Goal: Task Accomplishment & Management: Complete application form

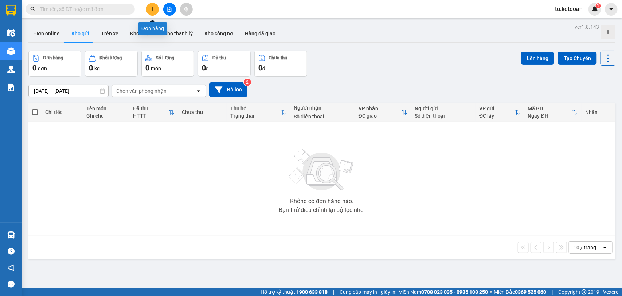
click at [153, 10] on icon "plus" at bounding box center [152, 9] width 5 height 5
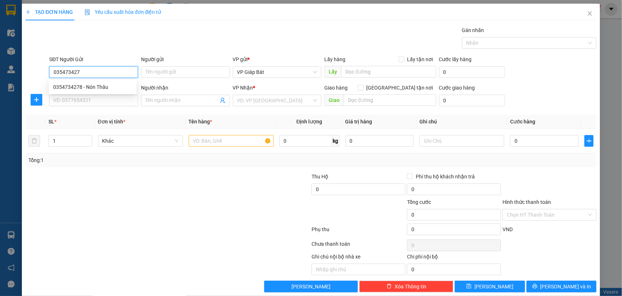
type input "0354734278"
click at [100, 84] on div "0354734278 - Nón Thâu" at bounding box center [92, 87] width 79 height 8
type input "Nón Thâu"
type input "0354734278"
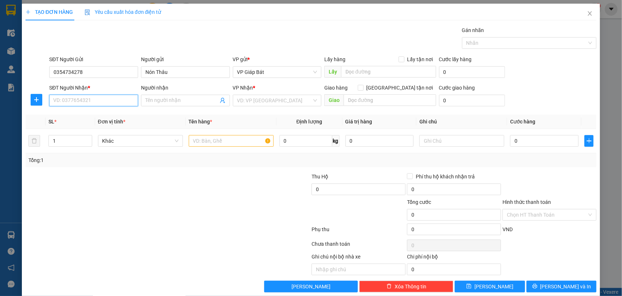
click at [88, 101] on input "SĐT Người Nhận *" at bounding box center [93, 101] width 89 height 12
type input "0348756412"
click at [166, 99] on input "Người nhận" at bounding box center [181, 101] width 73 height 8
type input "A"
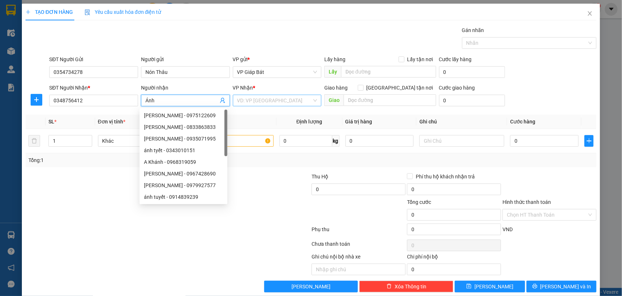
type input "Ánh"
click at [277, 102] on input "search" at bounding box center [274, 100] width 75 height 11
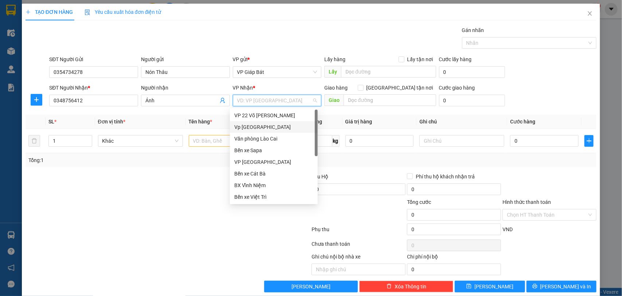
click at [267, 125] on div "Vp [GEOGRAPHIC_DATA]" at bounding box center [273, 127] width 79 height 8
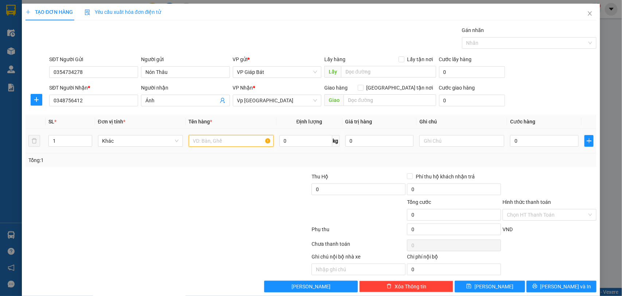
click at [210, 142] on input "text" at bounding box center [231, 141] width 85 height 12
type input "túi giấy"
click at [529, 145] on input "0" at bounding box center [544, 141] width 68 height 12
type input "5"
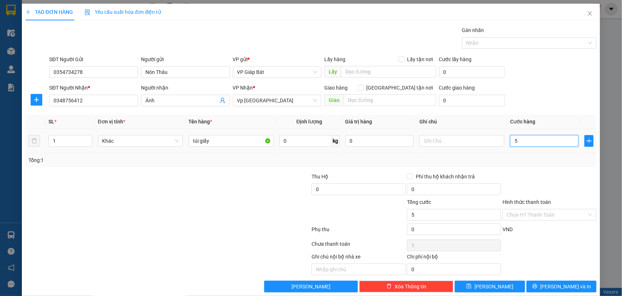
type input "5"
type input "50"
type input "500"
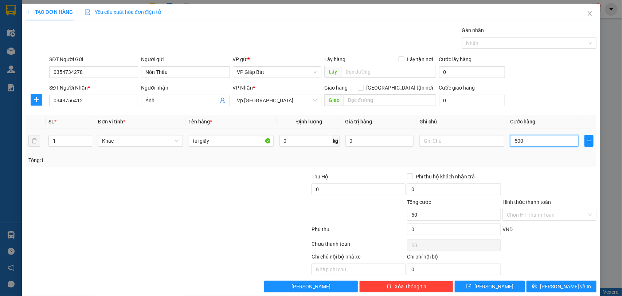
type input "500"
type input "5.000"
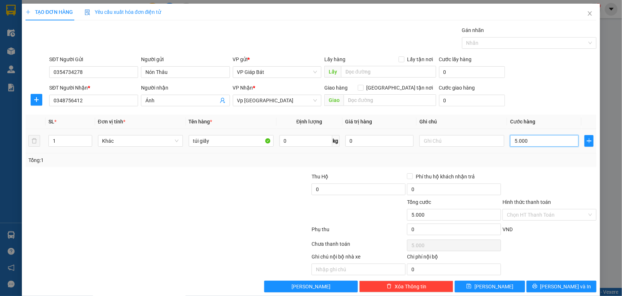
type input "50.000"
click at [521, 46] on div at bounding box center [526, 43] width 124 height 9
type input "50.000"
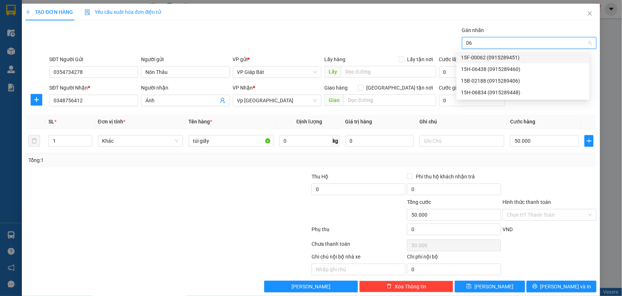
type input "068"
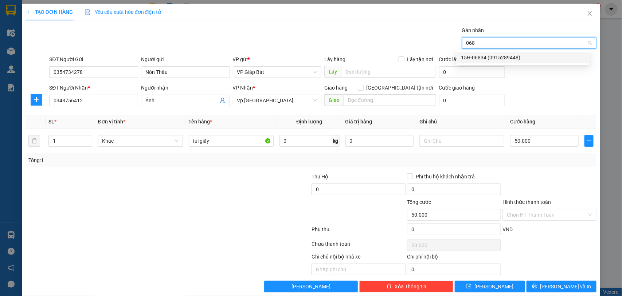
click at [493, 55] on div "15H-06834 (0915289448)" at bounding box center [523, 58] width 124 height 8
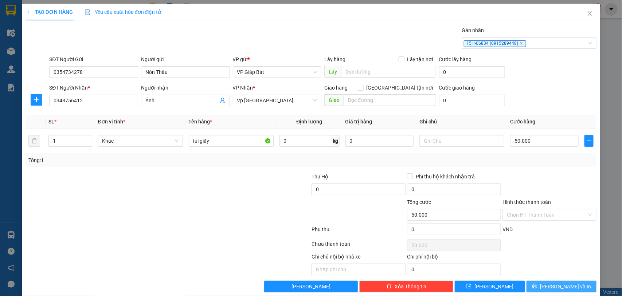
click at [546, 286] on button "[PERSON_NAME] và In" at bounding box center [561, 287] width 70 height 12
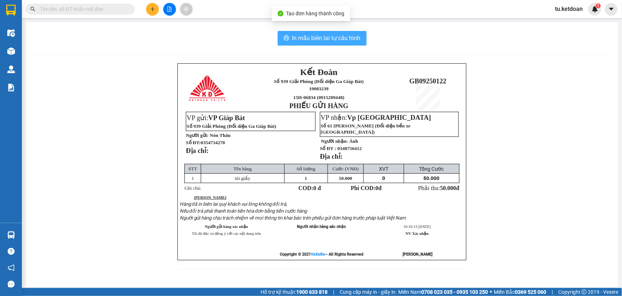
click at [343, 40] on span "In mẫu biên lai tự cấu hình" at bounding box center [326, 38] width 68 height 9
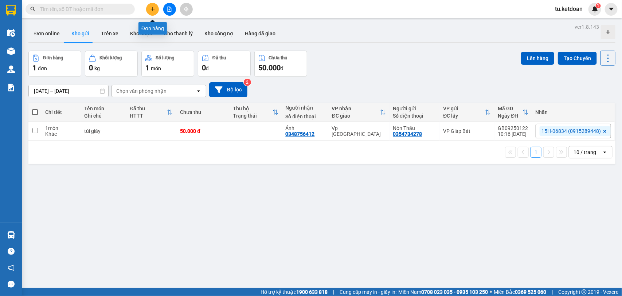
click at [150, 8] on icon "plus" at bounding box center [152, 9] width 5 height 5
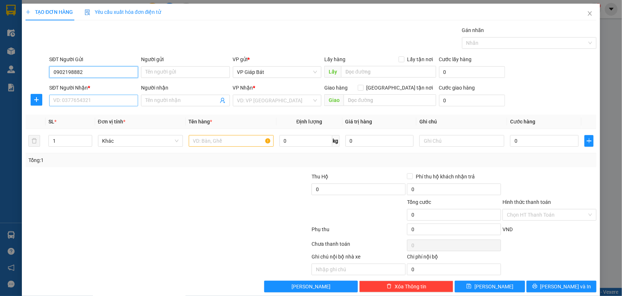
type input "0902198882"
click at [104, 98] on input "SĐT Người Nhận *" at bounding box center [93, 101] width 89 height 12
click at [95, 116] on div "0915678103 - A MINH" at bounding box center [92, 115] width 79 height 8
type input "0915678103"
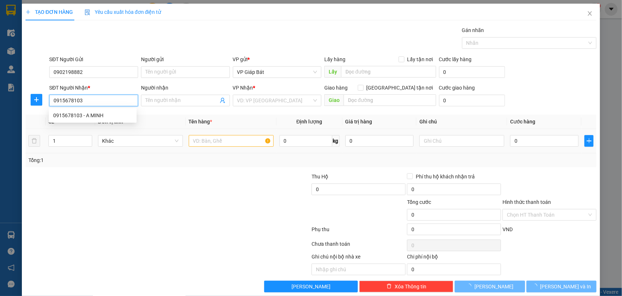
type input "A MINH"
type input "CẢNG VẬT CÁCH"
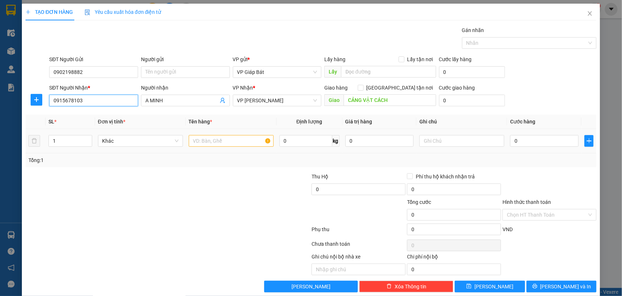
type input "0915678103"
click at [221, 143] on input "text" at bounding box center [231, 141] width 85 height 12
type input "hộp nhỏ"
type input "5"
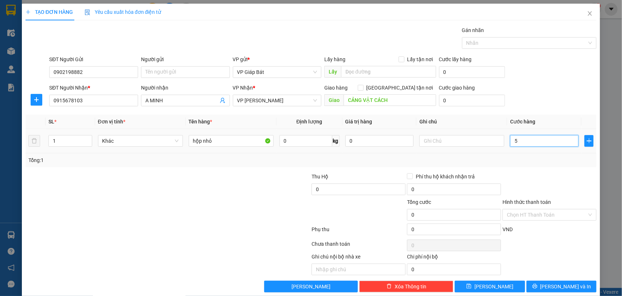
type input "5"
type input "50"
type input "500"
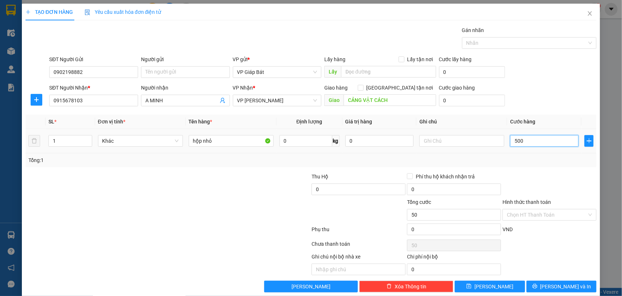
type input "500"
type input "5.000"
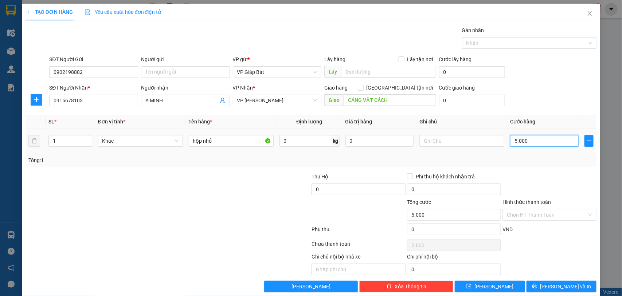
type input "50.000"
click at [494, 44] on div at bounding box center [526, 43] width 124 height 9
type input "50.000"
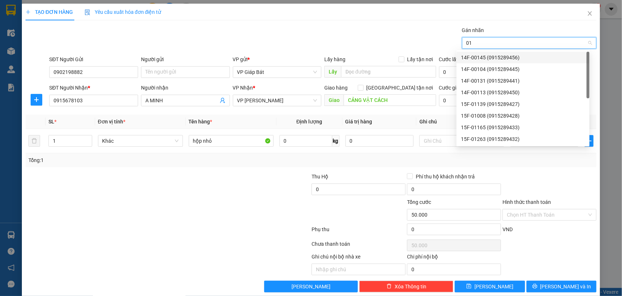
type input "015"
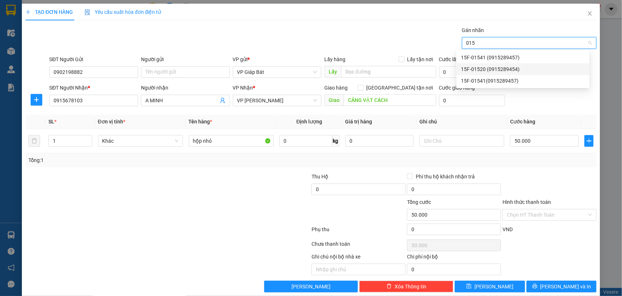
click at [506, 68] on div "15F-01520 (0915289454)" at bounding box center [523, 69] width 124 height 8
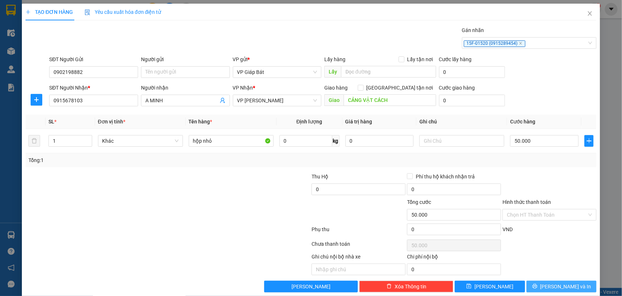
click at [547, 286] on button "[PERSON_NAME] và In" at bounding box center [561, 287] width 70 height 12
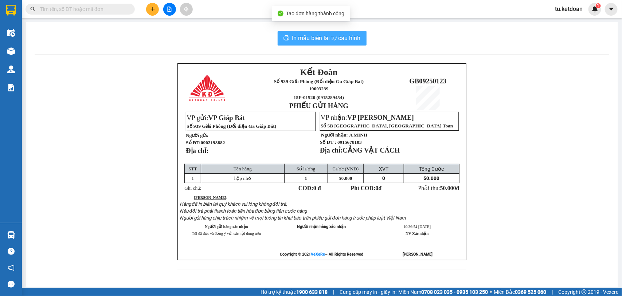
click at [318, 38] on span "In mẫu biên lai tự cấu hình" at bounding box center [326, 38] width 68 height 9
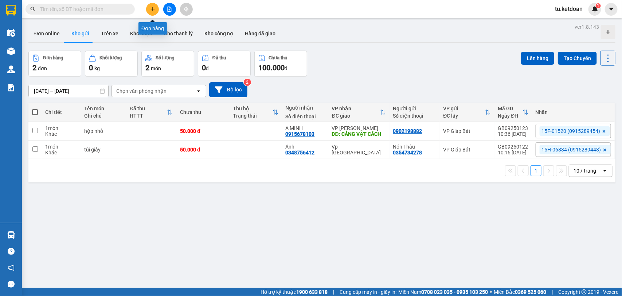
click at [152, 9] on icon "plus" at bounding box center [152, 9] width 5 height 5
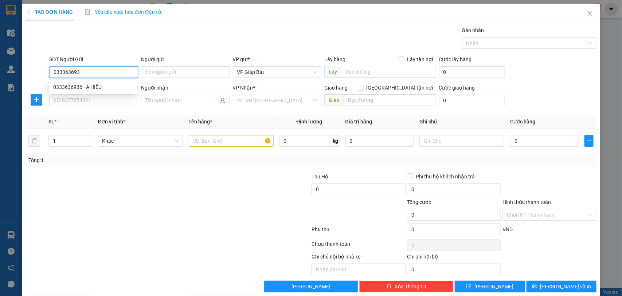
type input "0333636936"
click at [92, 87] on div "0333636936 - A HIẾU" at bounding box center [92, 87] width 79 height 8
type input "A HIẾU"
type input "0333636936"
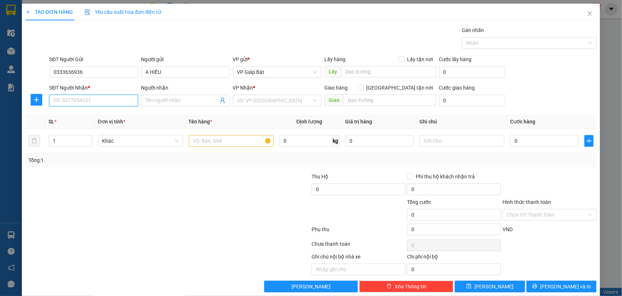
click at [82, 106] on input "SĐT Người Nhận *" at bounding box center [93, 101] width 89 height 12
type input "0936834445"
click at [157, 100] on input "Người nhận" at bounding box center [181, 101] width 73 height 8
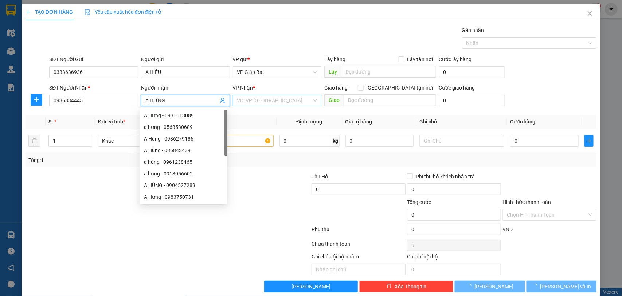
type input "A HƯNG"
click at [282, 99] on input "search" at bounding box center [274, 100] width 75 height 11
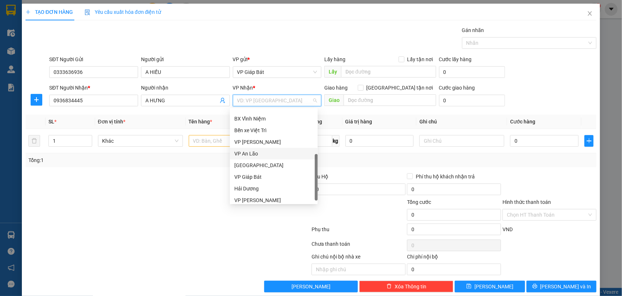
scroll to position [70, 0]
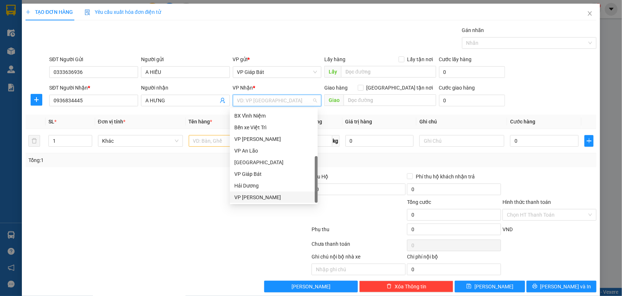
drag, startPoint x: 263, startPoint y: 197, endPoint x: 339, endPoint y: 137, distance: 97.1
click at [263, 197] on div "VP [PERSON_NAME]" at bounding box center [273, 197] width 79 height 8
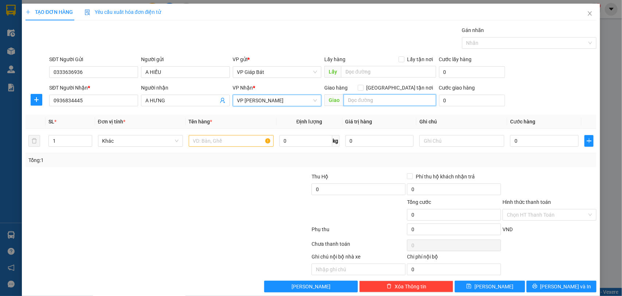
click at [359, 101] on input "text" at bounding box center [389, 100] width 93 height 12
type input "78 VĨNH CÁT"
click at [205, 141] on input "text" at bounding box center [231, 141] width 85 height 12
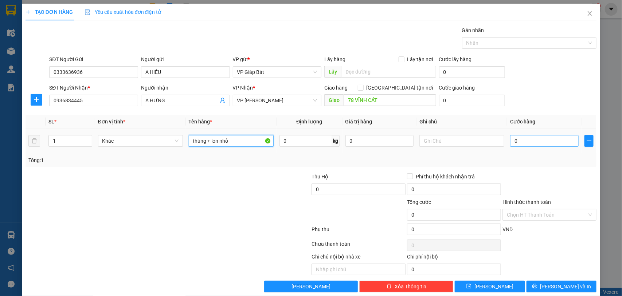
type input "thùng + lon nhỏ"
click at [516, 139] on input "0" at bounding box center [544, 141] width 68 height 12
type input "5"
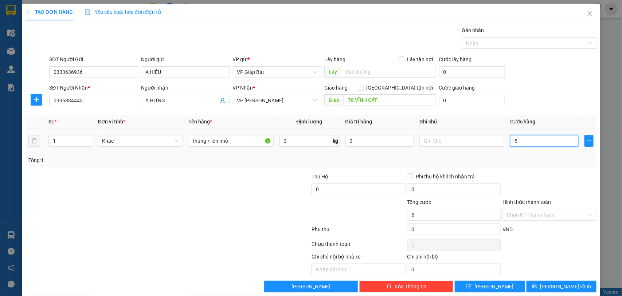
type input "50"
type input "500"
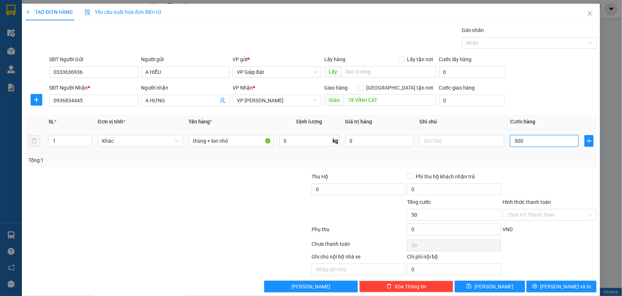
type input "500"
type input "5.000"
type input "50.000"
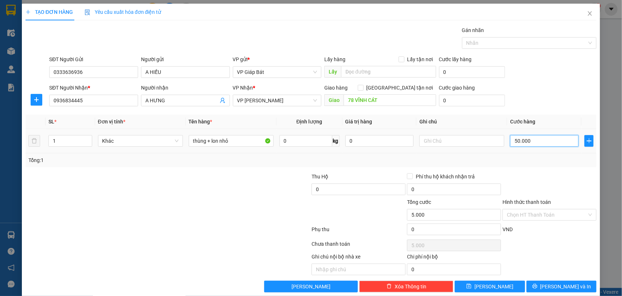
type input "50.000"
click at [523, 215] on input "Hình thức thanh toán" at bounding box center [547, 214] width 80 height 11
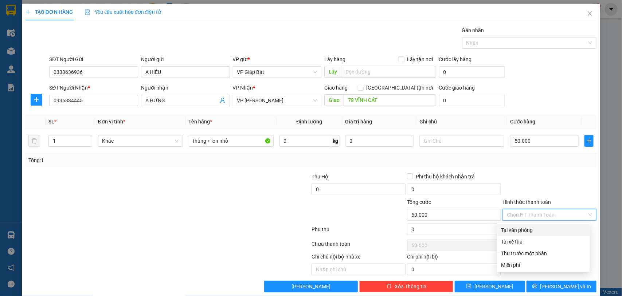
click at [518, 229] on div "Tại văn phòng" at bounding box center [543, 230] width 84 height 8
type input "0"
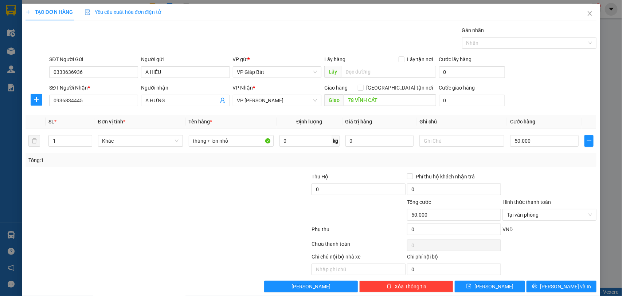
click at [504, 35] on div "Gán nhãn" at bounding box center [529, 31] width 135 height 11
click at [504, 44] on div at bounding box center [526, 43] width 124 height 9
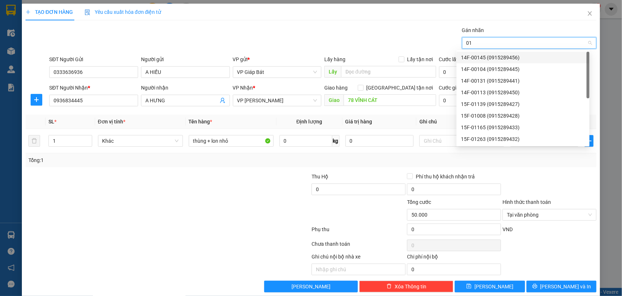
type input "015"
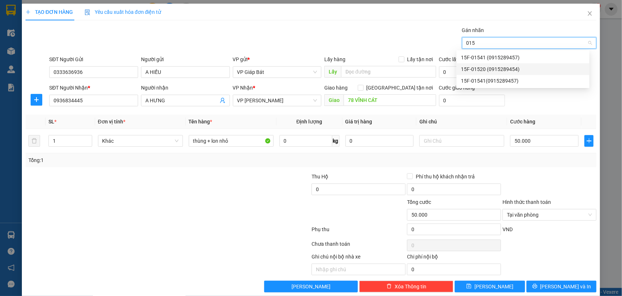
click at [518, 64] on div "15F-01520 (0915289454)" at bounding box center [522, 69] width 133 height 12
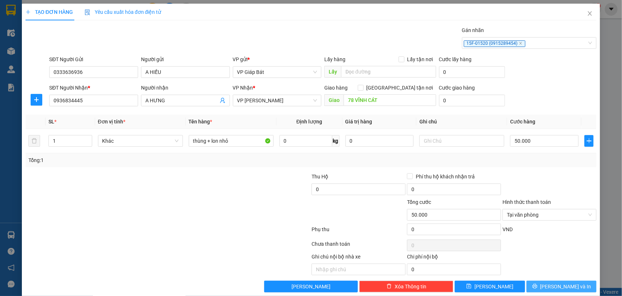
click at [547, 285] on button "[PERSON_NAME] và In" at bounding box center [561, 287] width 70 height 12
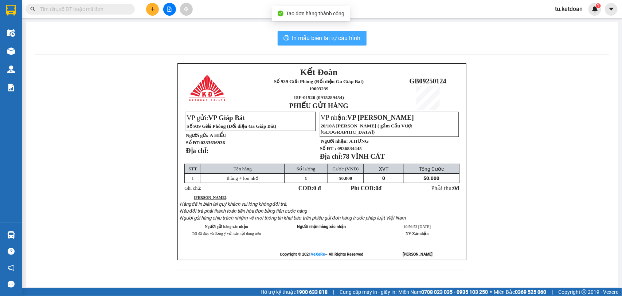
click at [316, 43] on span "In mẫu biên lai tự cấu hình" at bounding box center [326, 38] width 68 height 9
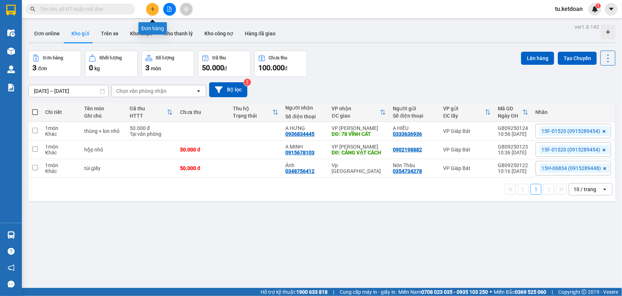
click at [155, 9] on button at bounding box center [152, 9] width 13 height 13
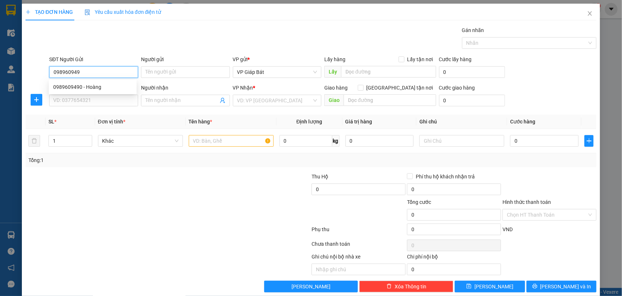
type input "0989609490"
click at [92, 87] on div "0989609490 - Hoàng" at bounding box center [92, 87] width 79 height 8
type input "Hoàng"
type input "0989609490"
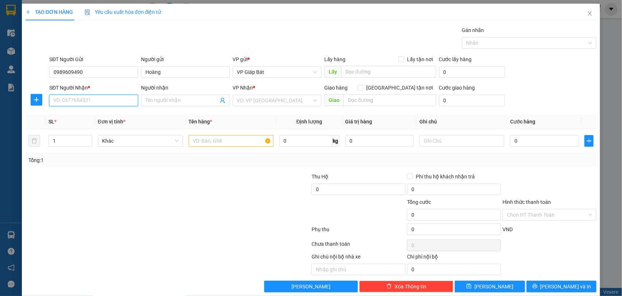
click at [92, 103] on input "SĐT Người Nhận *" at bounding box center [93, 101] width 89 height 12
type input "0978699450"
click at [167, 100] on input "Người nhận" at bounding box center [181, 101] width 73 height 8
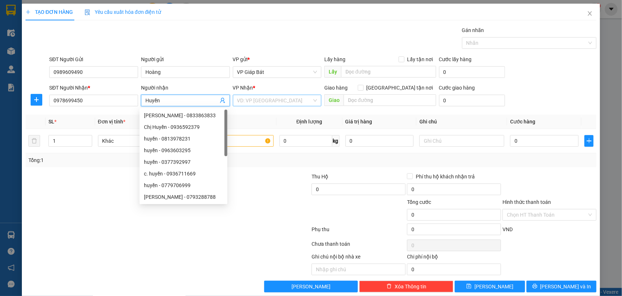
type input "Huyền"
click at [243, 98] on input "search" at bounding box center [274, 100] width 75 height 11
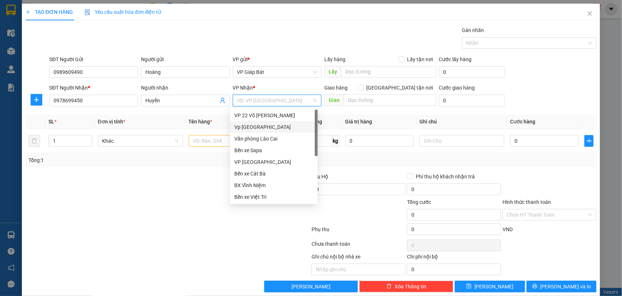
click at [256, 124] on div "Vp [GEOGRAPHIC_DATA]" at bounding box center [273, 127] width 79 height 8
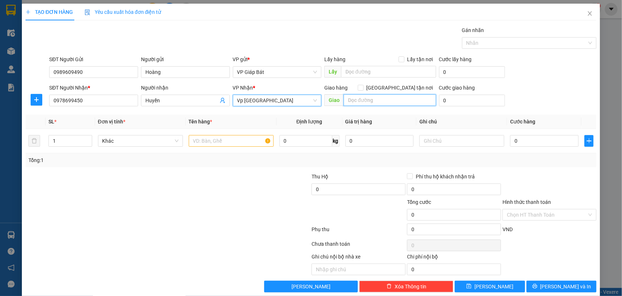
click at [367, 95] on input "text" at bounding box center [389, 100] width 93 height 12
type input "96 [PERSON_NAME]"
click at [208, 144] on input "text" at bounding box center [231, 141] width 85 height 12
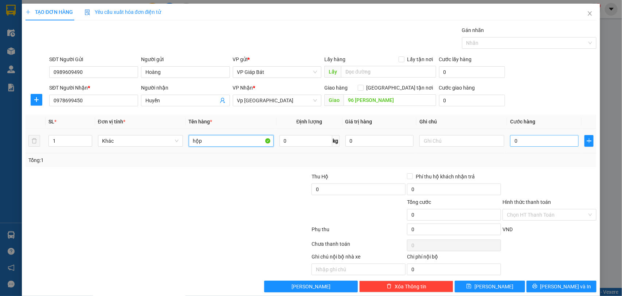
type input "hộp"
click at [514, 138] on input "0" at bounding box center [544, 141] width 68 height 12
type input "5"
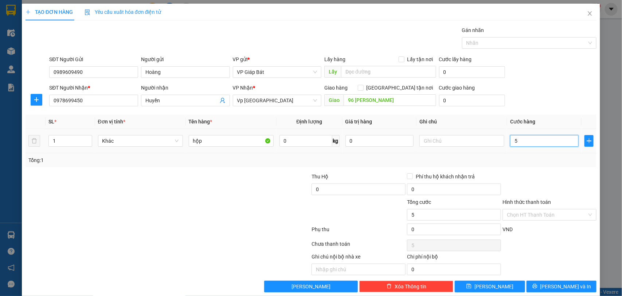
type input "50"
type input "500"
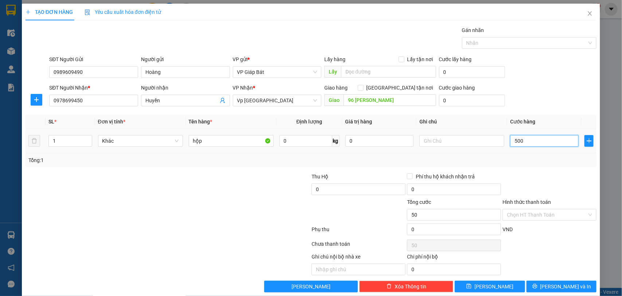
type input "500"
type input "5.000"
type input "50.000"
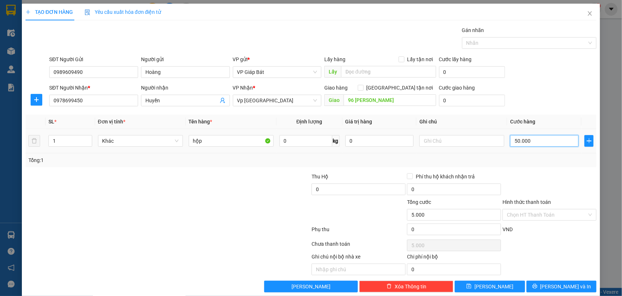
type input "50.000"
click at [518, 216] on input "Hình thức thanh toán" at bounding box center [547, 214] width 80 height 11
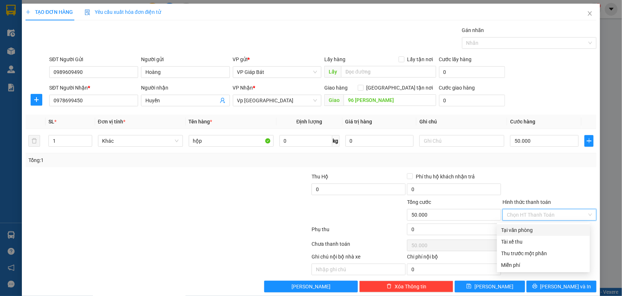
click at [519, 231] on div "Tại văn phòng" at bounding box center [543, 230] width 84 height 8
type input "0"
click at [518, 40] on div at bounding box center [526, 43] width 124 height 9
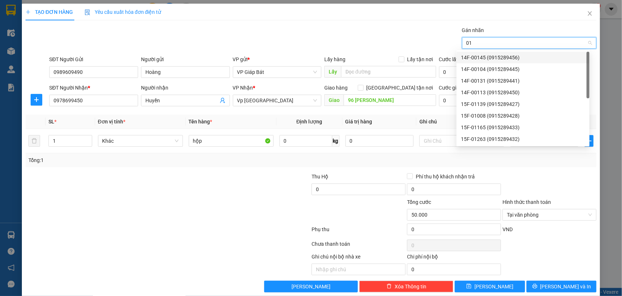
type input "015"
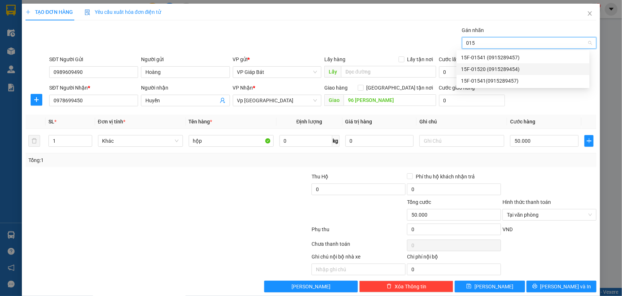
click at [476, 68] on div "15F-01520 (0915289454)" at bounding box center [523, 69] width 124 height 8
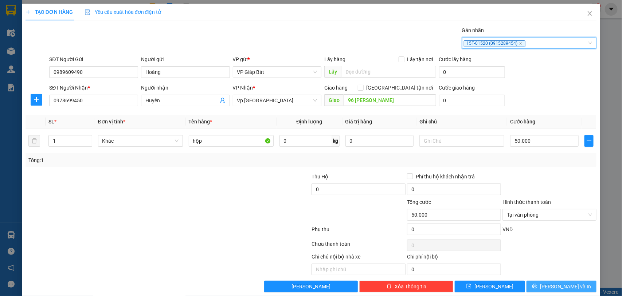
click at [549, 283] on span "[PERSON_NAME] và In" at bounding box center [565, 287] width 51 height 8
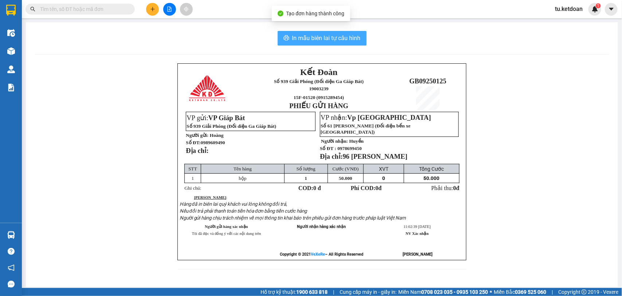
click at [333, 41] on span "In mẫu biên lai tự cấu hình" at bounding box center [326, 38] width 68 height 9
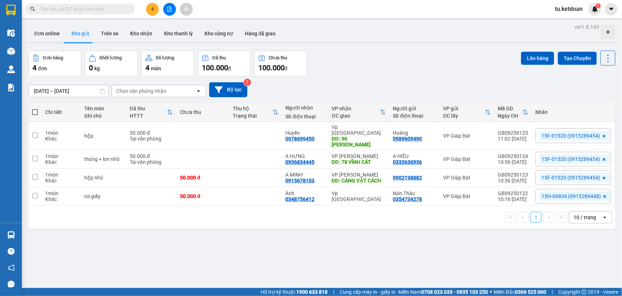
click at [602, 158] on icon at bounding box center [603, 159] width 3 height 3
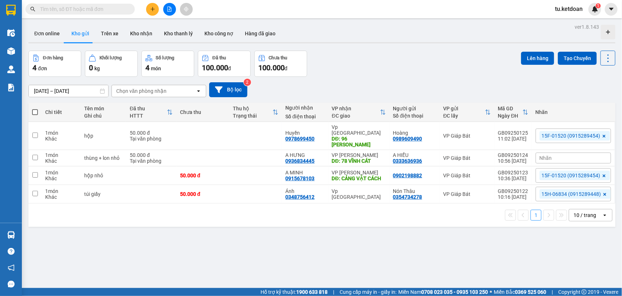
click at [592, 153] on div "Nhãn" at bounding box center [572, 158] width 75 height 11
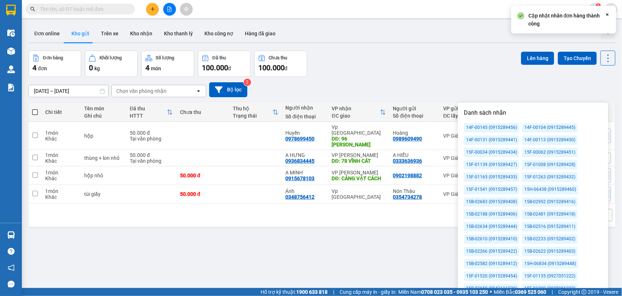
click at [505, 150] on div "15F-00034 (0915289434)" at bounding box center [491, 152] width 55 height 9
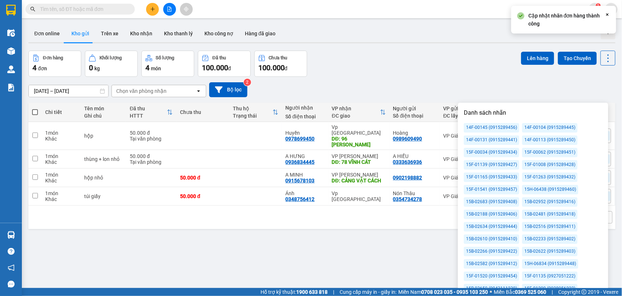
click at [439, 73] on div "Đơn hàng 4 đơn Khối lượng 0 kg Số lượng 4 món Đã thu 100.000 đ Chưa thu 100.000…" at bounding box center [321, 64] width 587 height 26
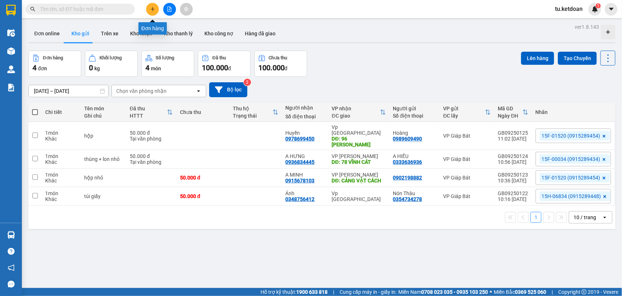
click at [152, 8] on icon "plus" at bounding box center [152, 9] width 5 height 5
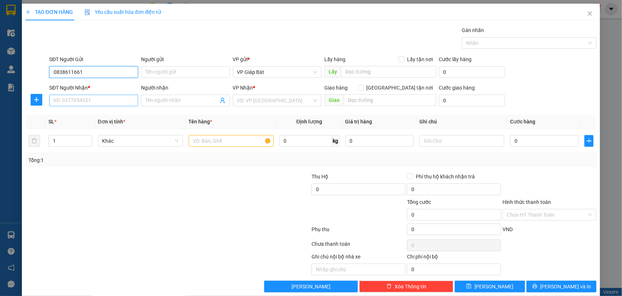
type input "0838611661"
click at [90, 102] on input "SĐT Người Nhận *" at bounding box center [93, 101] width 89 height 12
type input "0906240881"
click at [166, 99] on input "Người nhận" at bounding box center [181, 101] width 73 height 8
type input "[PERSON_NAME]"
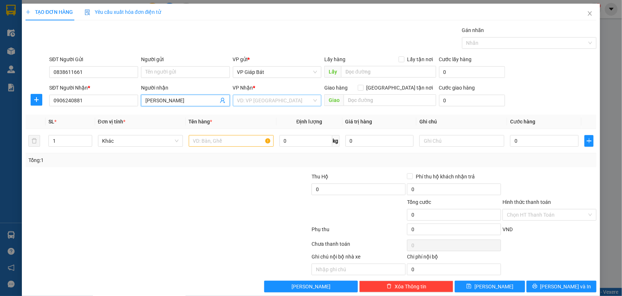
drag, startPoint x: 267, startPoint y: 99, endPoint x: 266, endPoint y: 103, distance: 3.7
click at [267, 100] on input "search" at bounding box center [274, 100] width 75 height 11
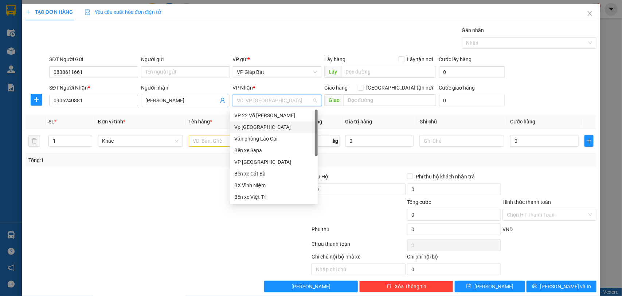
click at [261, 129] on div "Vp [GEOGRAPHIC_DATA]" at bounding box center [273, 127] width 79 height 8
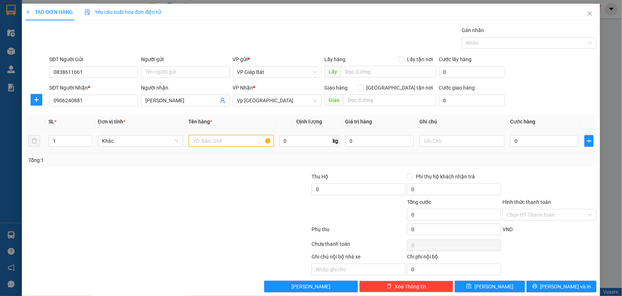
click at [213, 144] on input "text" at bounding box center [231, 141] width 85 height 12
type input "bọc nhỏ"
click at [519, 137] on input "0" at bounding box center [544, 141] width 68 height 12
type input "5"
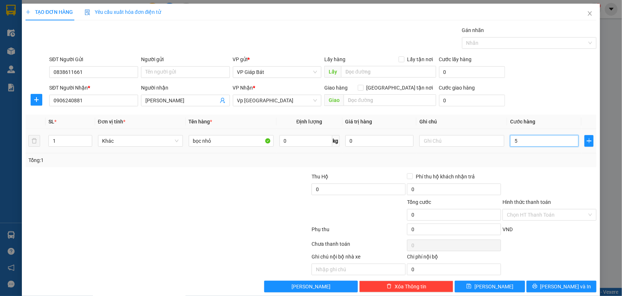
type input "5"
type input "50"
type input "500"
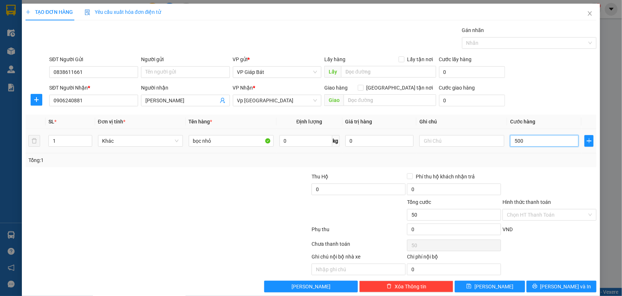
type input "500"
type input "5.000"
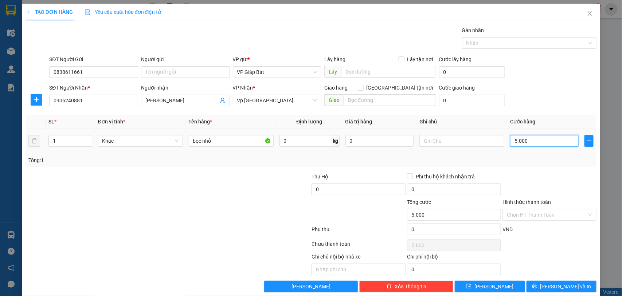
type input "50.000"
click at [519, 212] on input "Hình thức thanh toán" at bounding box center [547, 214] width 80 height 11
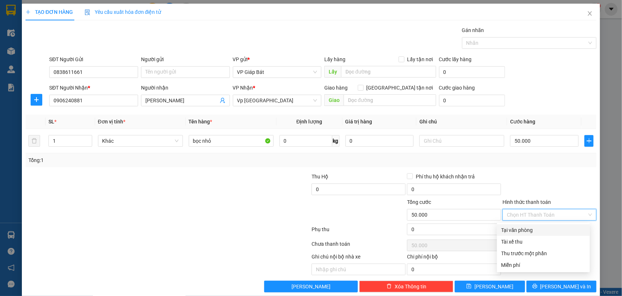
click at [516, 227] on div "Tại văn phòng" at bounding box center [543, 230] width 84 height 8
type input "0"
click at [497, 43] on div at bounding box center [526, 43] width 124 height 9
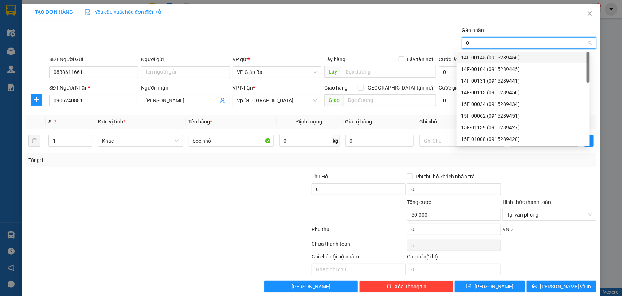
type input "015"
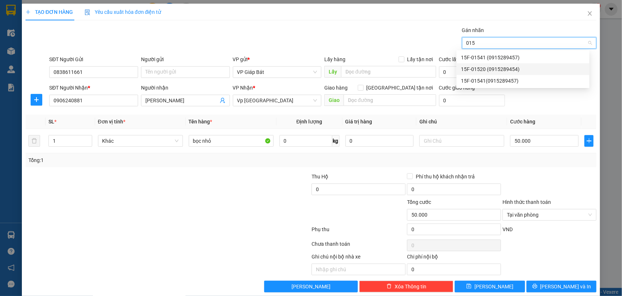
click at [480, 67] on div "15F-01520 (0915289454)" at bounding box center [523, 69] width 124 height 8
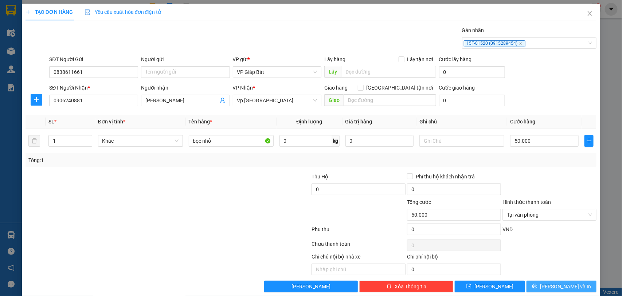
click at [553, 288] on span "[PERSON_NAME] và In" at bounding box center [565, 287] width 51 height 8
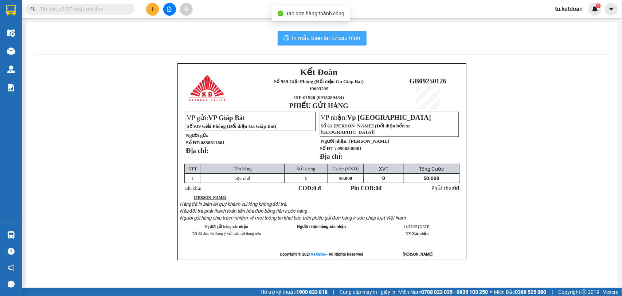
click at [314, 38] on span "In mẫu biên lai tự cấu hình" at bounding box center [326, 38] width 68 height 9
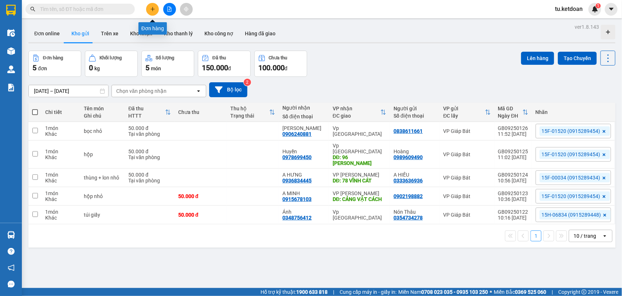
click at [152, 7] on icon "plus" at bounding box center [152, 9] width 5 height 5
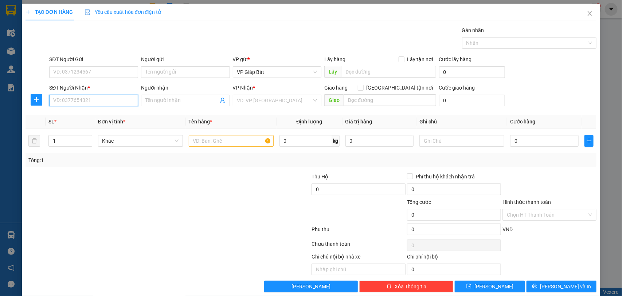
drag, startPoint x: 84, startPoint y: 101, endPoint x: 90, endPoint y: 101, distance: 5.9
click at [87, 101] on input "SĐT Người Nhận *" at bounding box center [93, 101] width 89 height 12
click at [83, 115] on div "0936820836 - A Tú" at bounding box center [92, 115] width 79 height 8
type input "0936820836"
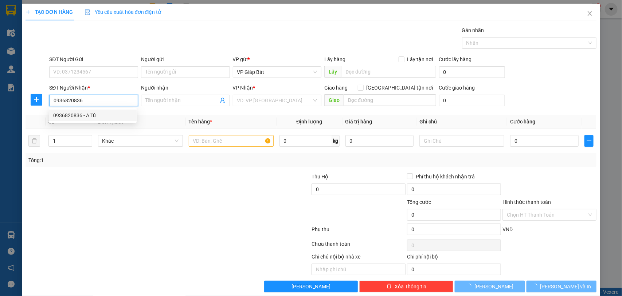
type input "A Tú"
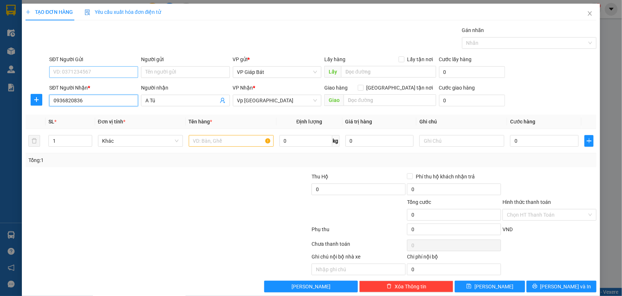
type input "0936820836"
click at [100, 76] on input "SĐT Người Gửi" at bounding box center [93, 72] width 89 height 12
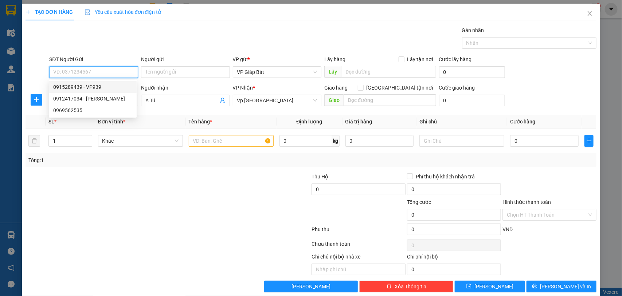
click at [101, 84] on div "0915289439 - VP939" at bounding box center [92, 87] width 79 height 8
type input "0915289439"
type input "VP939"
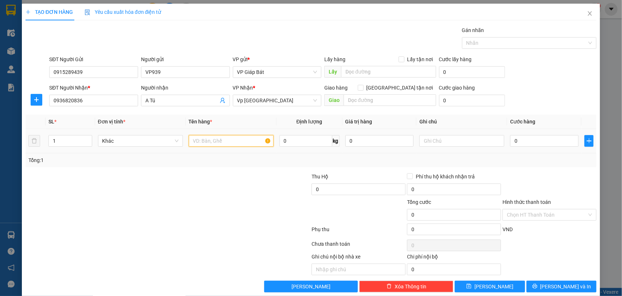
click at [210, 141] on input "text" at bounding box center [231, 141] width 85 height 12
type input "hộp"
click at [521, 137] on input "0" at bounding box center [544, 141] width 68 height 12
type input "5"
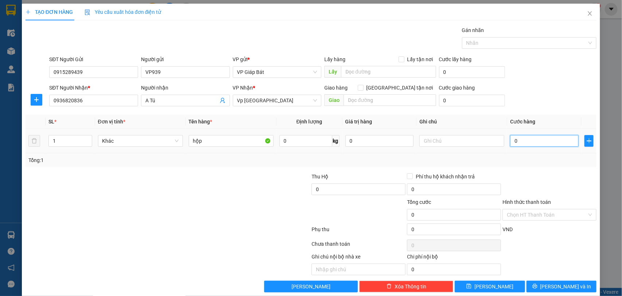
type input "5"
type input "50"
type input "500"
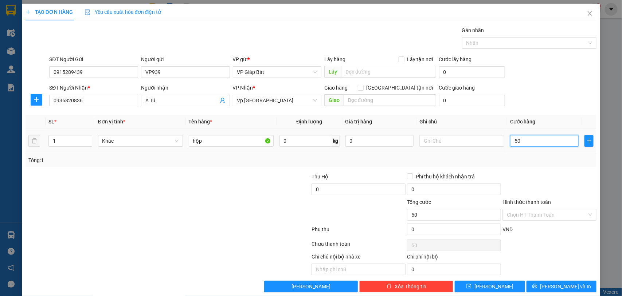
type input "500"
type input "5.000"
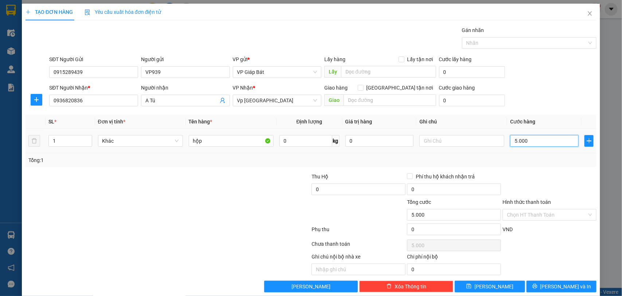
type input "50.000"
click at [496, 46] on div at bounding box center [526, 43] width 124 height 9
type input "50.000"
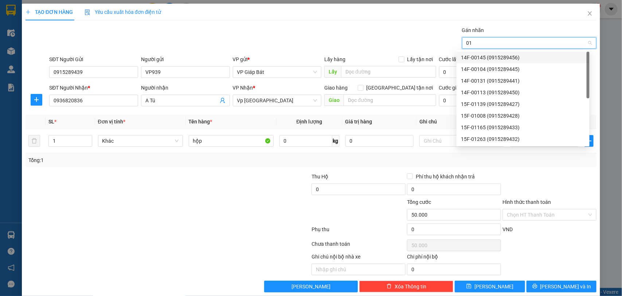
type input "015"
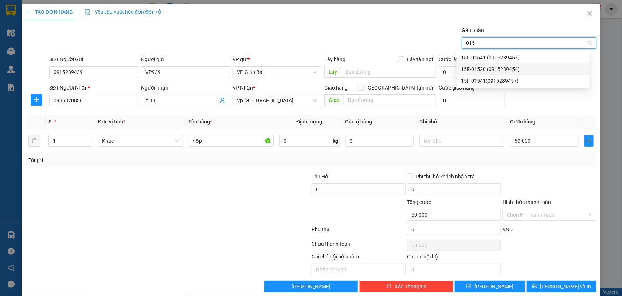
click at [490, 71] on div "15F-01520 (0915289454)" at bounding box center [523, 69] width 124 height 8
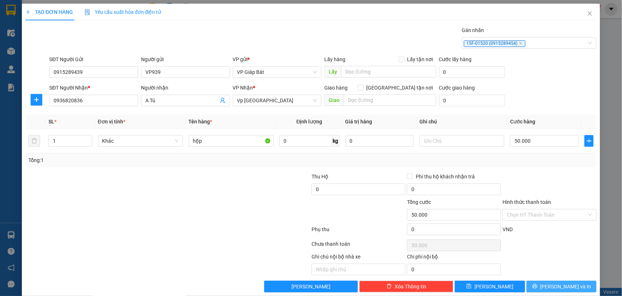
click at [551, 288] on span "[PERSON_NAME] và In" at bounding box center [565, 287] width 51 height 8
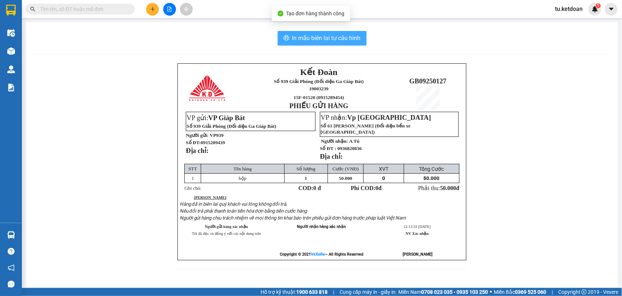
click at [329, 38] on span "In mẫu biên lai tự cấu hình" at bounding box center [326, 38] width 68 height 9
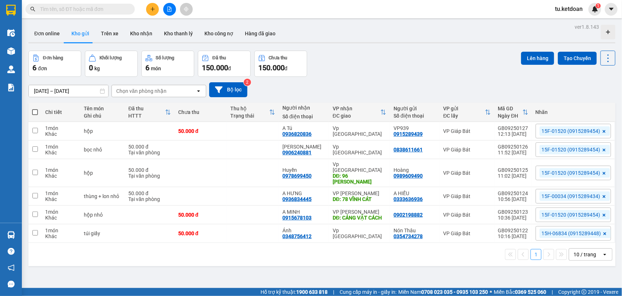
click at [338, 61] on div "Đơn hàng 6 đơn Khối lượng 0 kg Số lượng 6 món Đã thu 150.000 đ Chưa thu 150.000…" at bounding box center [321, 64] width 587 height 26
click at [157, 8] on button at bounding box center [152, 9] width 13 height 13
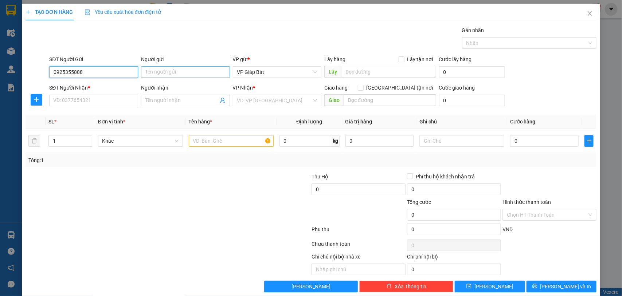
type input "0925355888"
click at [165, 72] on input "Người gửi" at bounding box center [185, 72] width 89 height 12
type input "q"
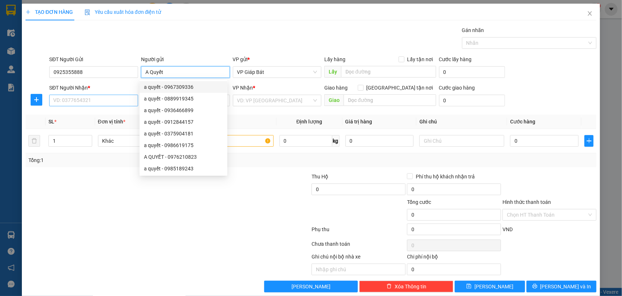
type input "A Quyết"
drag, startPoint x: 79, startPoint y: 102, endPoint x: 86, endPoint y: 99, distance: 7.7
click at [83, 100] on input "SĐT Người Nhận *" at bounding box center [93, 101] width 89 height 12
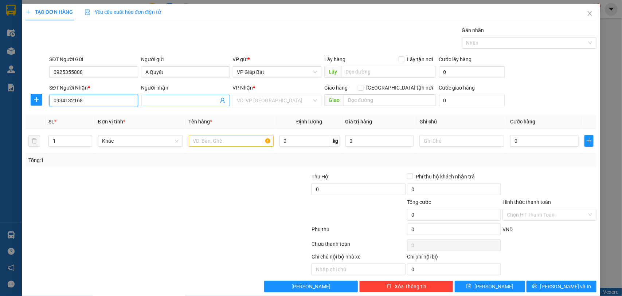
type input "0934132168"
click at [152, 99] on input "Người nhận" at bounding box center [181, 101] width 73 height 8
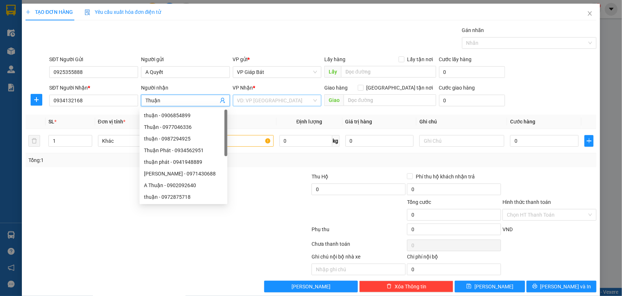
type input "Thuận"
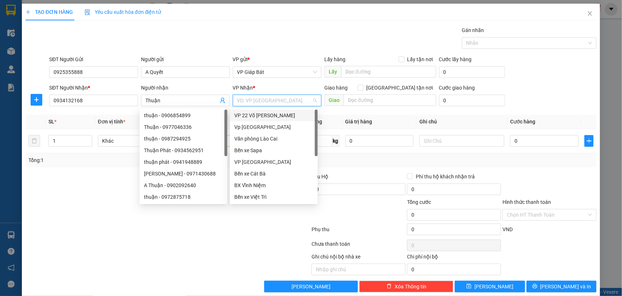
click at [261, 99] on input "search" at bounding box center [274, 100] width 75 height 11
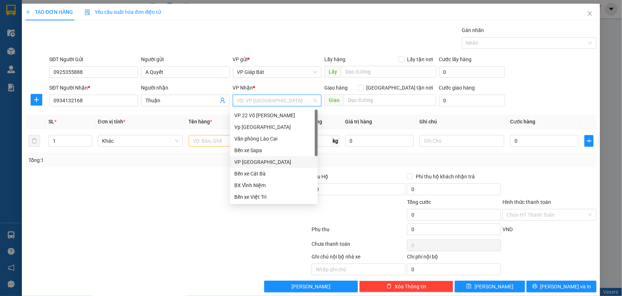
scroll to position [36, 0]
click at [262, 170] on div "VP [PERSON_NAME]" at bounding box center [273, 172] width 79 height 8
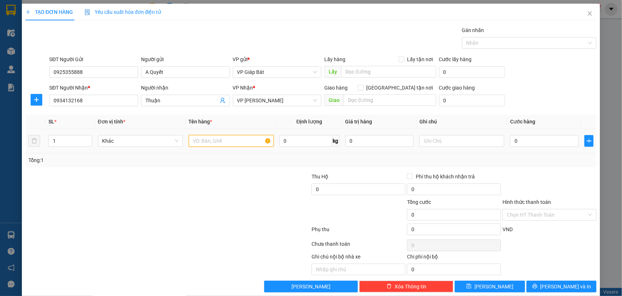
click at [228, 141] on input "text" at bounding box center [231, 141] width 85 height 12
type input "c"
type input "túi"
click at [532, 138] on input "0" at bounding box center [544, 141] width 68 height 12
type input "7"
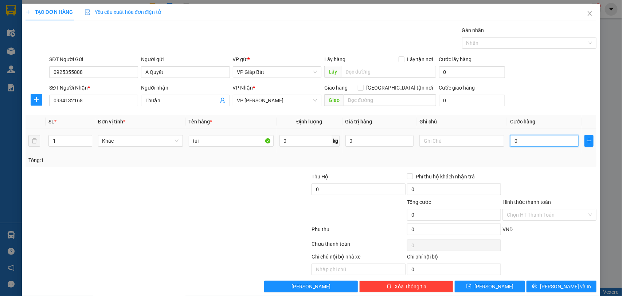
type input "7"
type input "70"
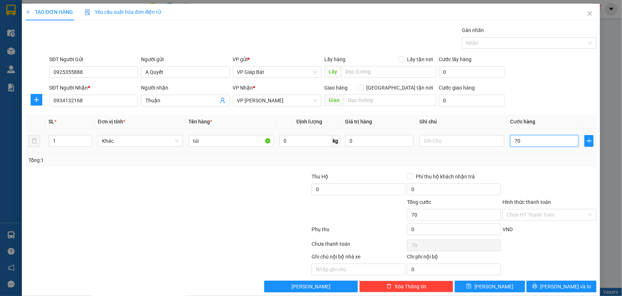
type input "700"
type input "7.000"
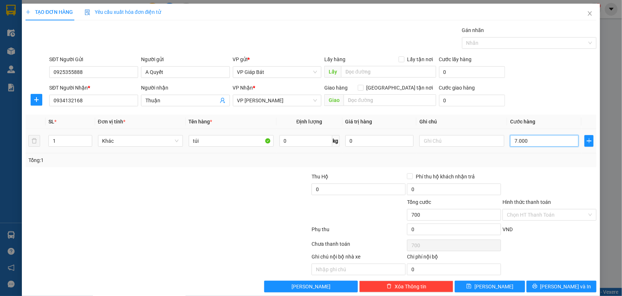
type input "7.000"
type input "70.000"
type input "7.000"
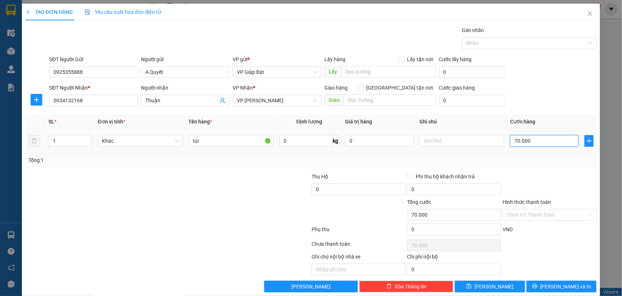
type input "7.000"
type input "700"
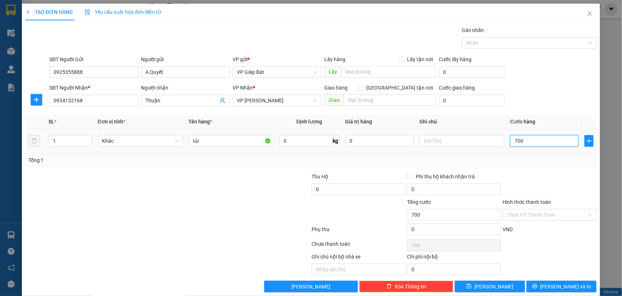
type input "70"
type input "7"
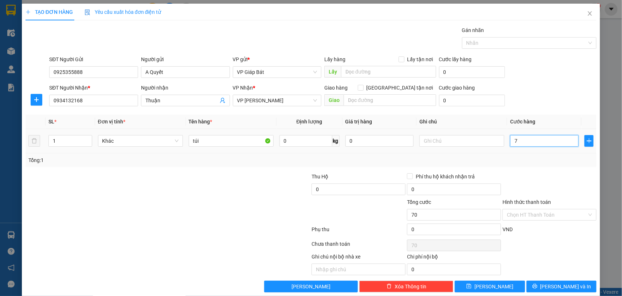
type input "7"
type input "0"
type input "05"
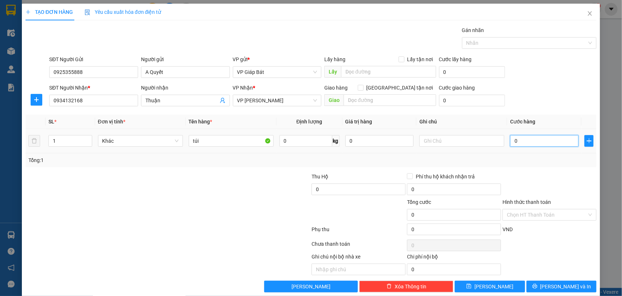
type input "5"
type input "050"
type input "50"
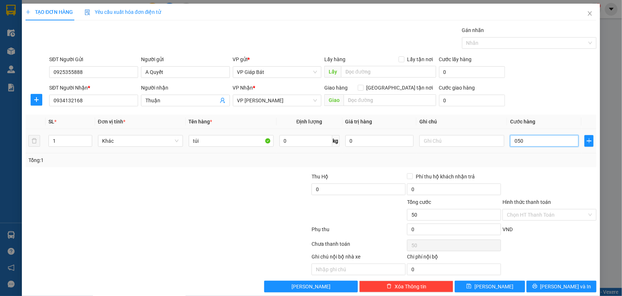
type input "0.500"
type input "500"
type input "05.000"
type input "5.000"
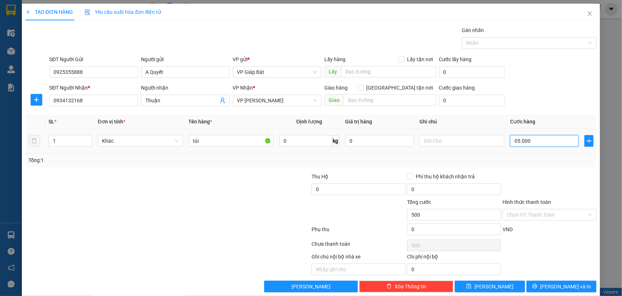
type input "5.000"
type input "050.000"
type input "50.000"
click at [349, 192] on input "0" at bounding box center [358, 190] width 94 height 12
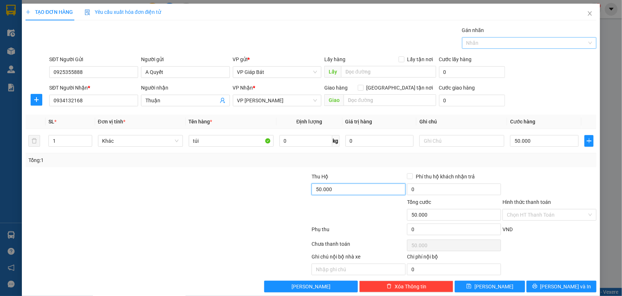
click at [498, 46] on div at bounding box center [526, 43] width 124 height 9
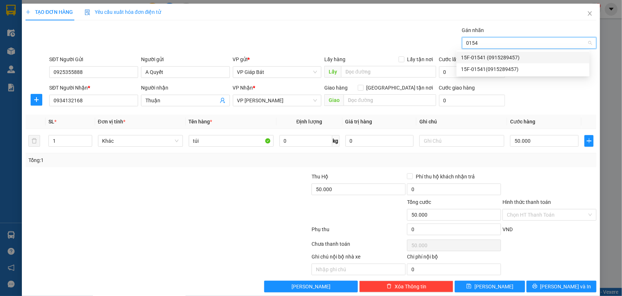
click at [483, 57] on div "15F-01541 (0915289457)" at bounding box center [523, 58] width 124 height 8
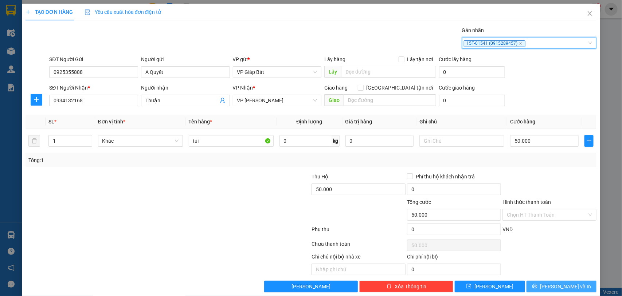
click at [547, 285] on button "[PERSON_NAME] và In" at bounding box center [561, 287] width 70 height 12
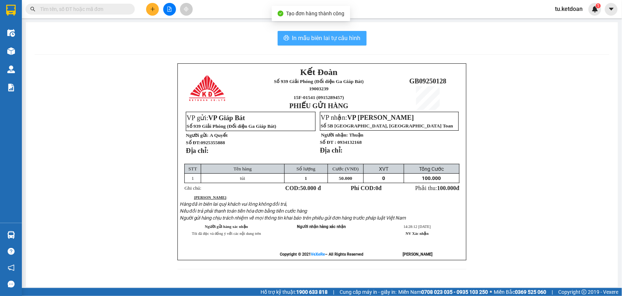
click at [323, 37] on span "In mẫu biên lai tự cấu hình" at bounding box center [326, 38] width 68 height 9
